Goal: Transaction & Acquisition: Purchase product/service

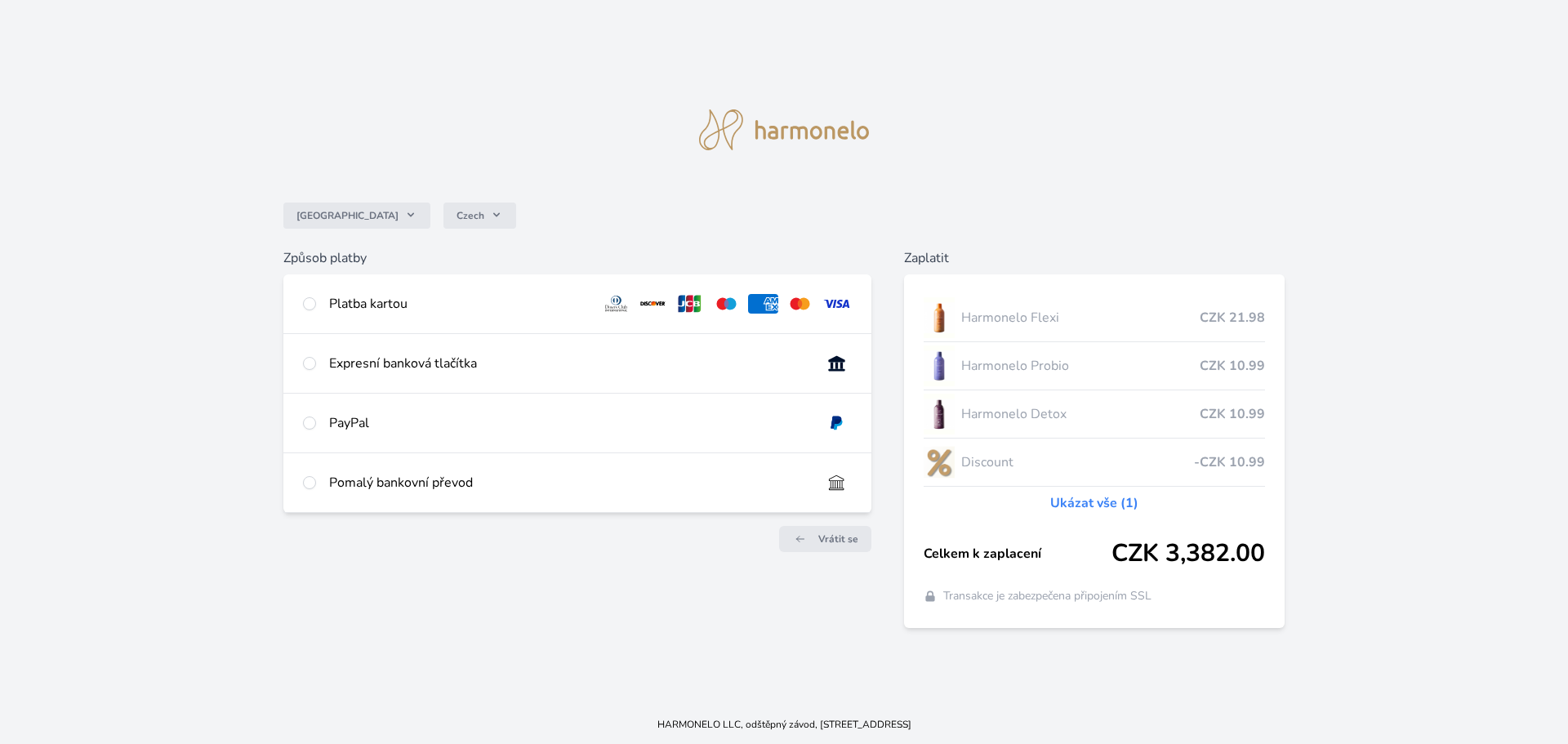
click at [316, 365] on div "Expresní banková tlačítka" at bounding box center [576, 363] width 588 height 59
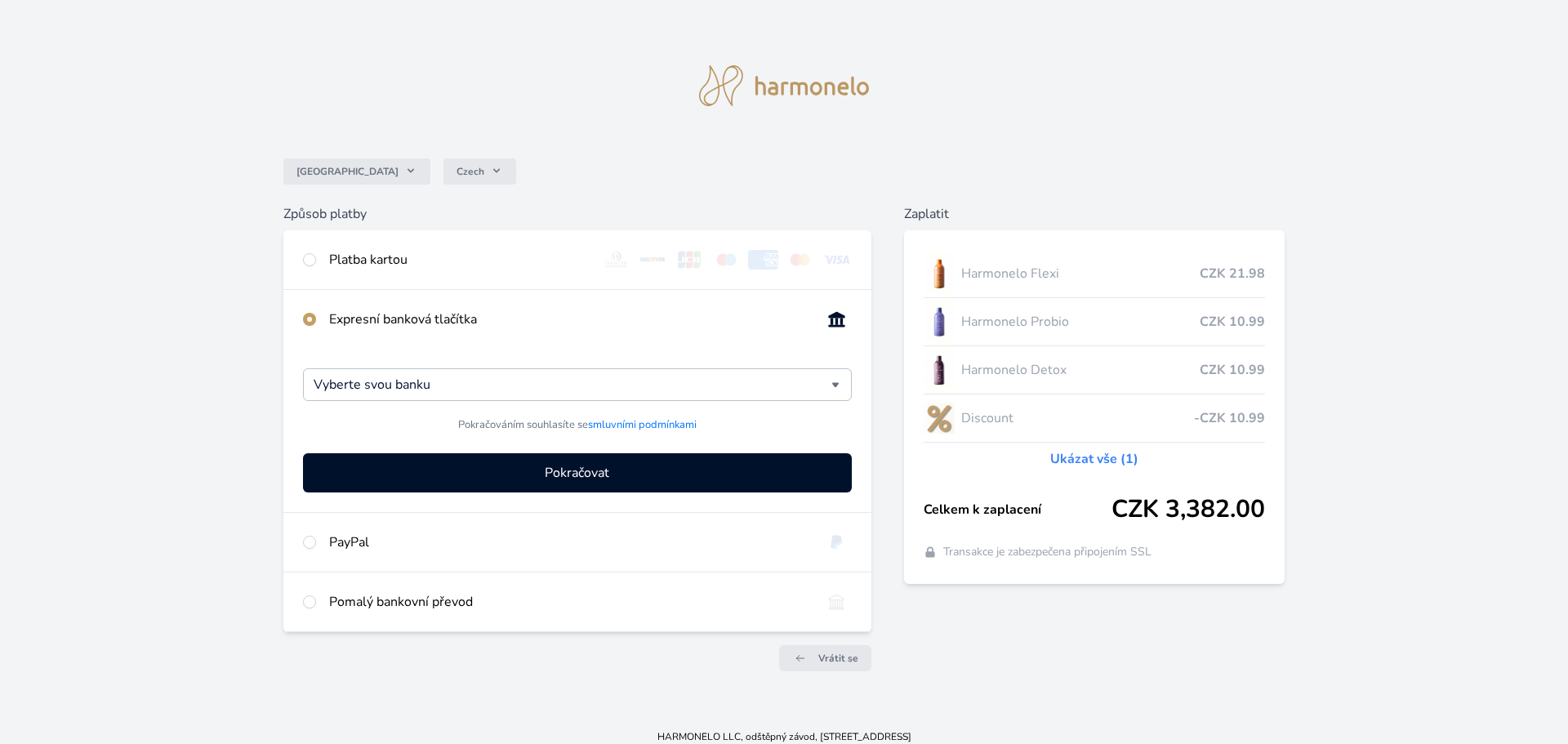
radio input "true"
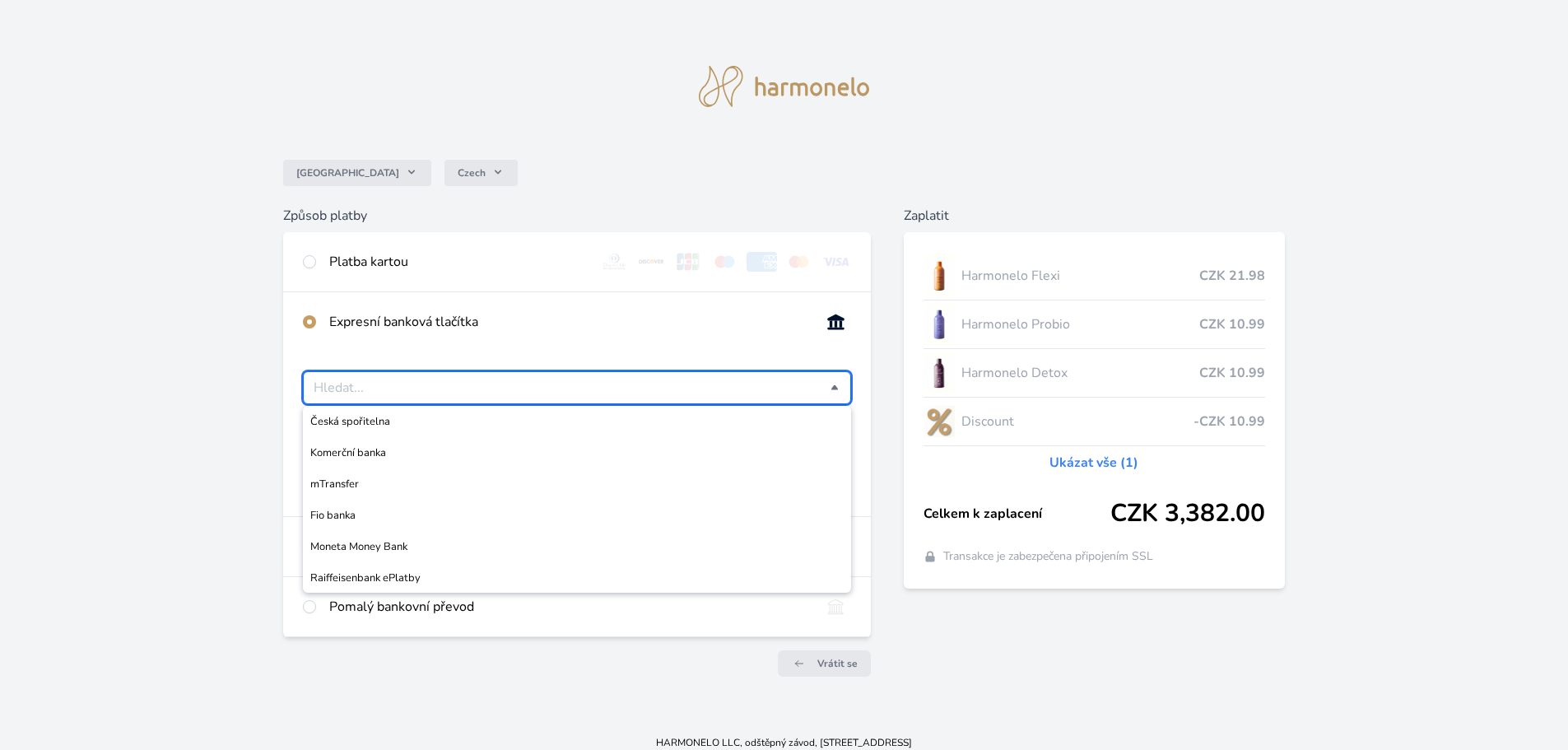
click at [488, 393] on input "Česká spořitelna Komerční banka mTransfer Fio banka Moneta Money Bank Raiffeise…" at bounding box center [571, 387] width 517 height 20
click at [400, 454] on span "Komerční banka" at bounding box center [577, 452] width 534 height 16
type input "Komerční banka"
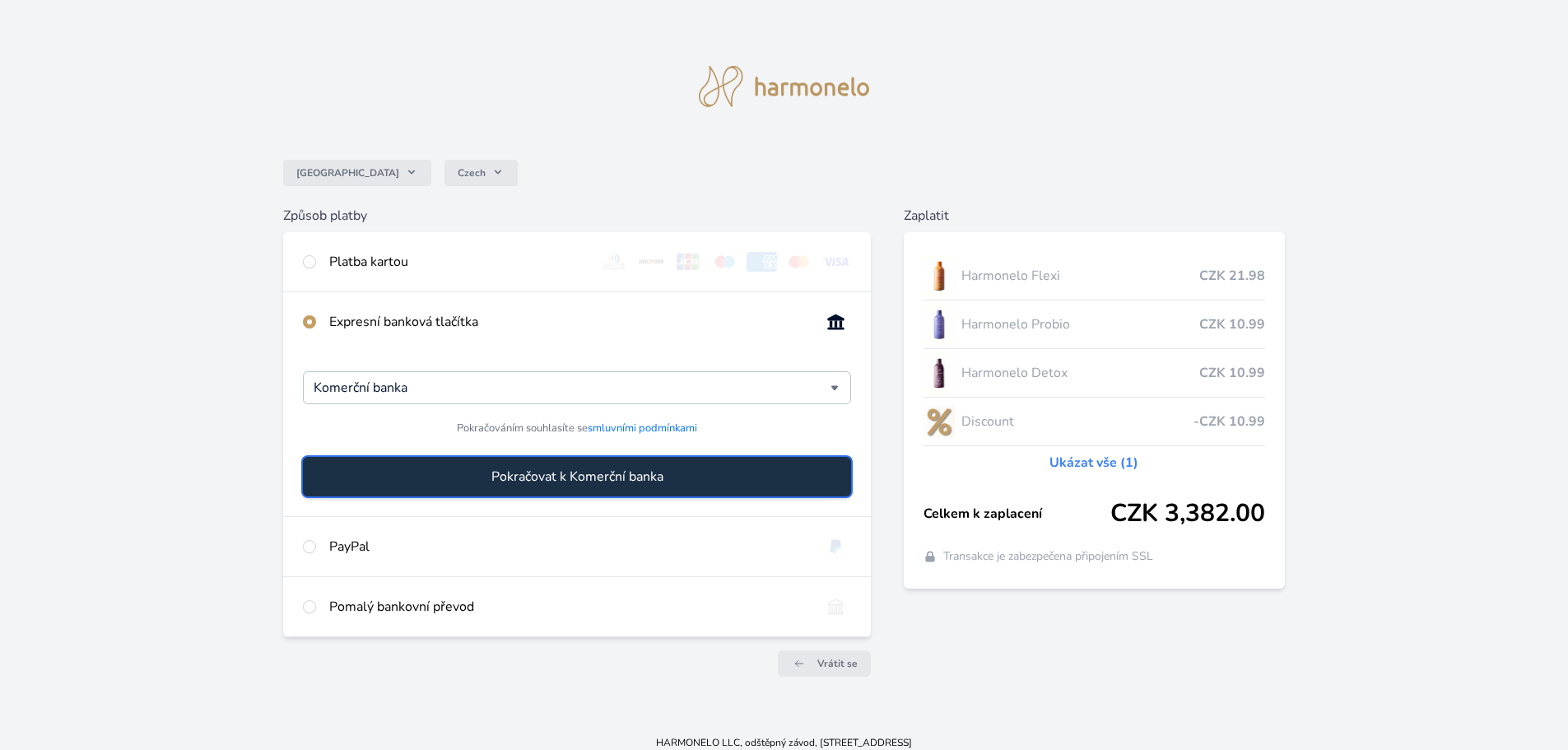
click at [586, 476] on span "Pokračovat k Komerční banka" at bounding box center [577, 476] width 172 height 20
